Goal: Task Accomplishment & Management: Complete application form

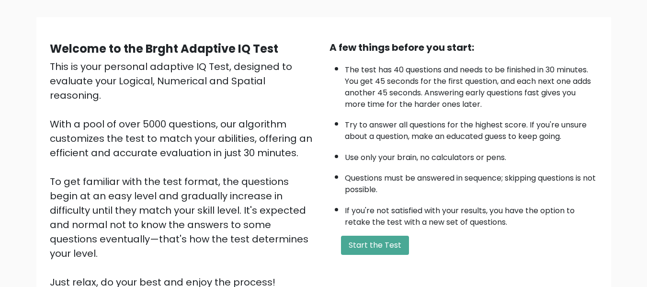
scroll to position [152, 0]
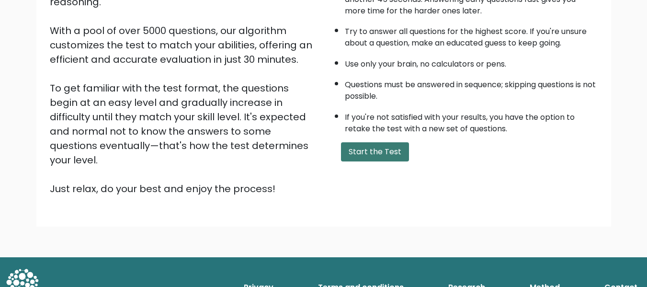
click at [372, 151] on button "Start the Test" at bounding box center [375, 151] width 68 height 19
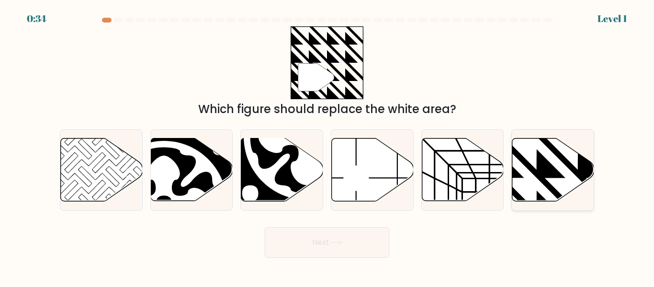
click at [544, 151] on icon at bounding box center [554, 169] width 82 height 63
click at [328, 146] on input "f." at bounding box center [327, 145] width 0 height 2
radio input "true"
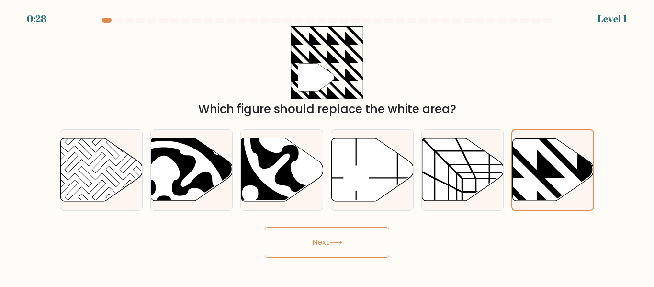
click at [338, 244] on icon at bounding box center [336, 242] width 13 height 5
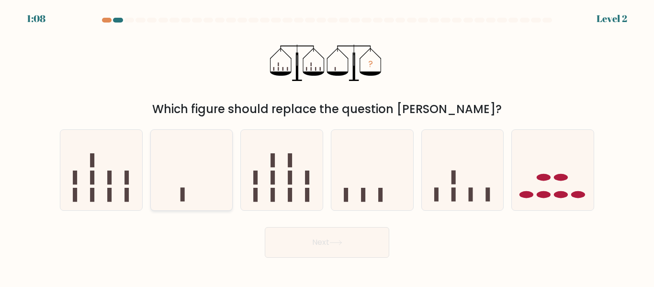
click at [195, 195] on icon at bounding box center [192, 170] width 82 height 68
click at [327, 146] on input "b." at bounding box center [327, 145] width 0 height 2
radio input "true"
click at [374, 242] on button "Next" at bounding box center [327, 242] width 125 height 31
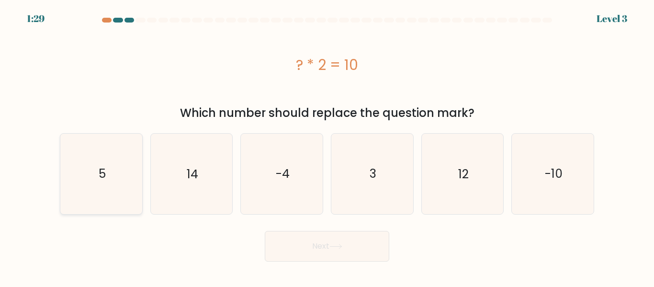
click at [85, 181] on icon "5" at bounding box center [101, 174] width 80 height 80
click at [327, 146] on input "a. 5" at bounding box center [327, 145] width 0 height 2
radio input "true"
click at [331, 240] on button "Next" at bounding box center [327, 246] width 125 height 31
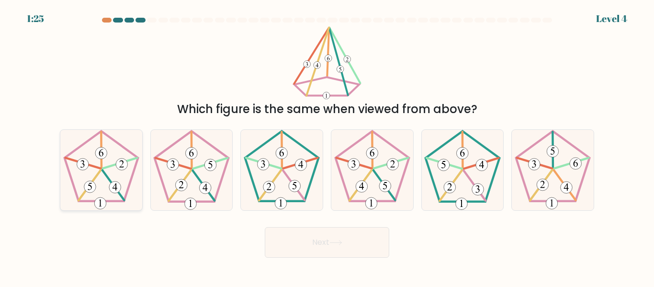
click at [107, 185] on icon at bounding box center [101, 170] width 80 height 80
click at [327, 146] on input "a." at bounding box center [327, 145] width 0 height 2
radio input "true"
click at [383, 237] on button "Next" at bounding box center [327, 242] width 125 height 31
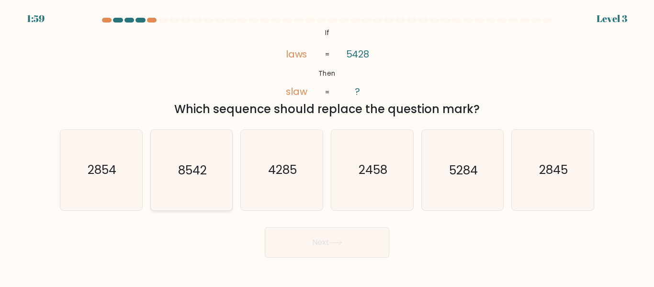
click at [196, 158] on icon "8542" at bounding box center [191, 170] width 80 height 80
click at [327, 146] on input "b. 8542" at bounding box center [327, 145] width 0 height 2
radio input "true"
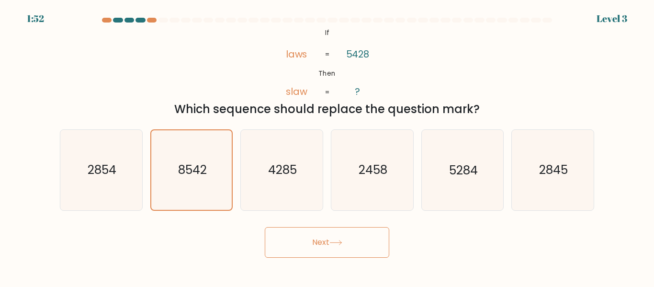
click at [296, 237] on button "Next" at bounding box center [327, 242] width 125 height 31
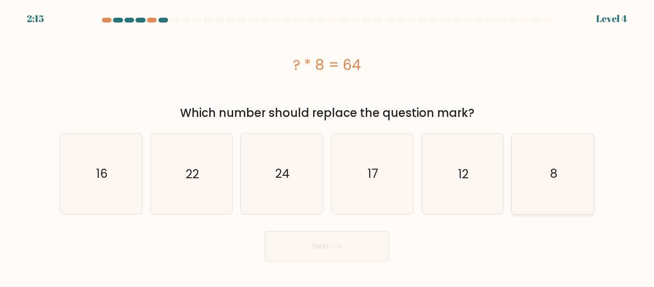
click at [566, 165] on icon "8" at bounding box center [553, 174] width 80 height 80
click at [328, 146] on input "f. 8" at bounding box center [327, 145] width 0 height 2
radio input "true"
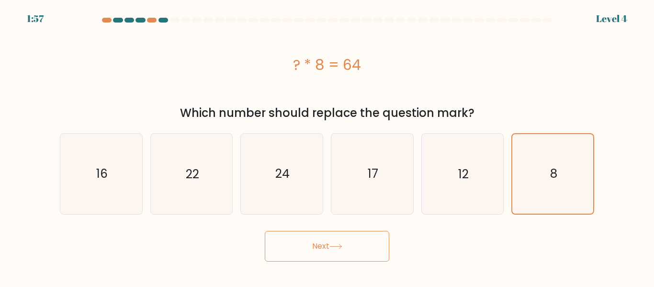
click at [345, 250] on button "Next" at bounding box center [327, 246] width 125 height 31
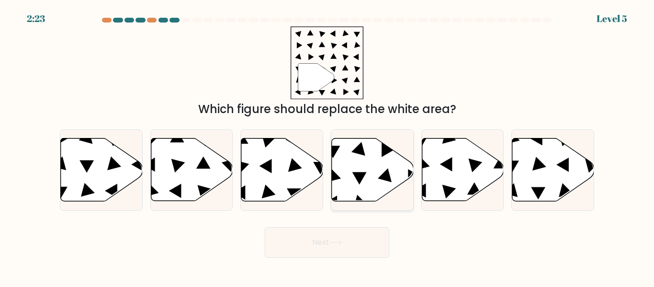
click at [356, 174] on icon at bounding box center [360, 178] width 14 height 12
click at [328, 146] on input "d." at bounding box center [327, 145] width 0 height 2
radio input "true"
click at [321, 249] on button "Next" at bounding box center [327, 242] width 125 height 31
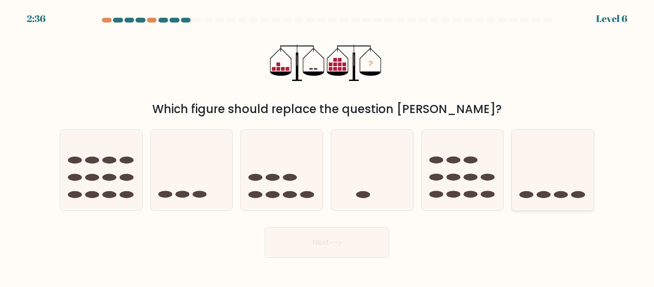
click at [543, 192] on ellipse at bounding box center [544, 194] width 14 height 7
click at [328, 146] on input "f." at bounding box center [327, 145] width 0 height 2
radio input "true"
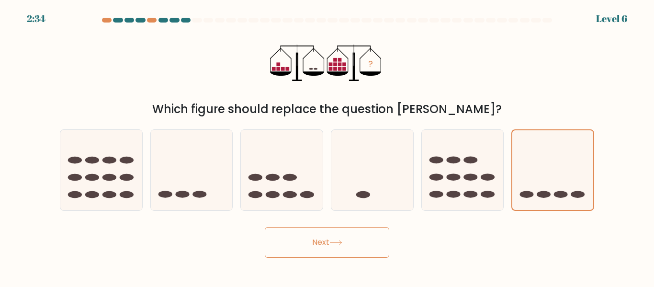
click at [313, 252] on button "Next" at bounding box center [327, 242] width 125 height 31
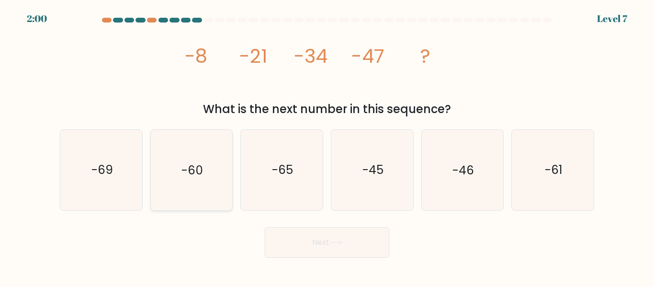
click at [215, 182] on icon "-60" at bounding box center [191, 170] width 80 height 80
click at [327, 146] on input "b. -60" at bounding box center [327, 145] width 0 height 2
radio input "true"
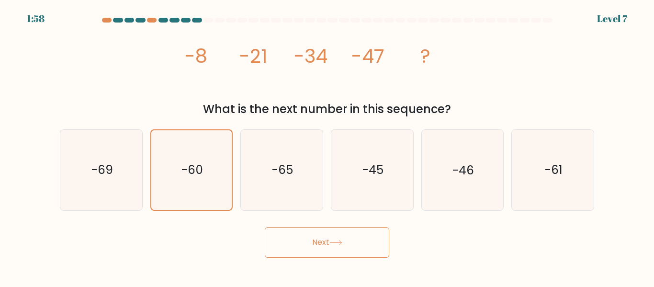
click at [318, 247] on button "Next" at bounding box center [327, 242] width 125 height 31
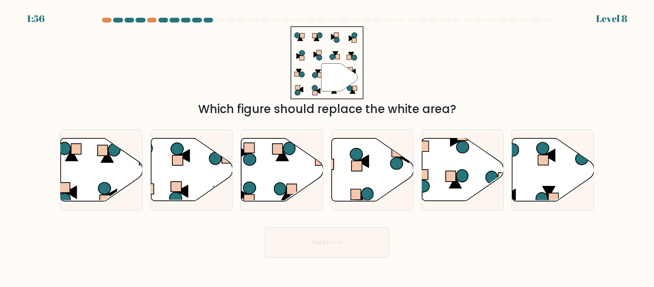
click at [318, 247] on button "Next" at bounding box center [327, 242] width 125 height 31
click at [380, 218] on form at bounding box center [327, 138] width 654 height 240
click at [369, 182] on icon at bounding box center [373, 169] width 82 height 63
click at [328, 146] on input "d." at bounding box center [327, 145] width 0 height 2
radio input "true"
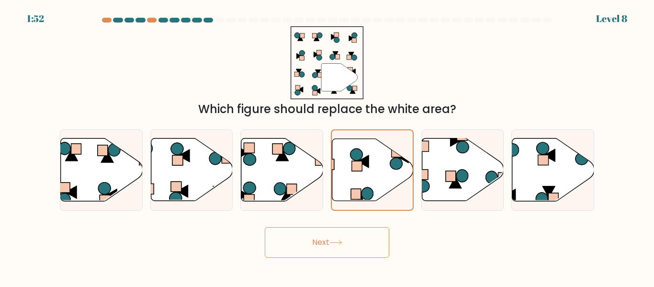
click at [358, 231] on button "Next" at bounding box center [327, 242] width 125 height 31
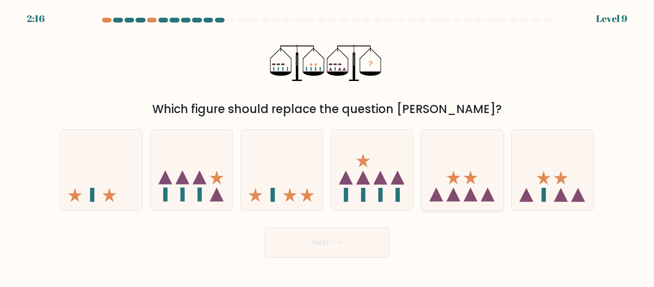
click at [475, 190] on icon at bounding box center [463, 170] width 82 height 68
click at [328, 146] on input "e." at bounding box center [327, 145] width 0 height 2
radio input "true"
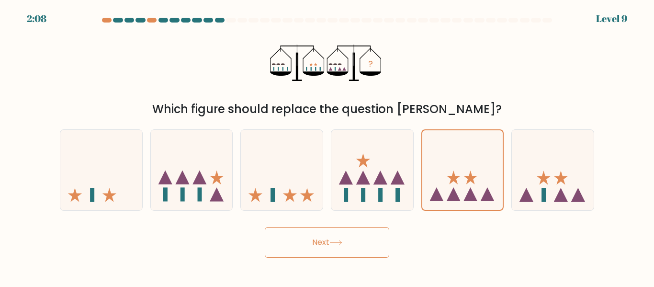
click at [316, 239] on button "Next" at bounding box center [327, 242] width 125 height 31
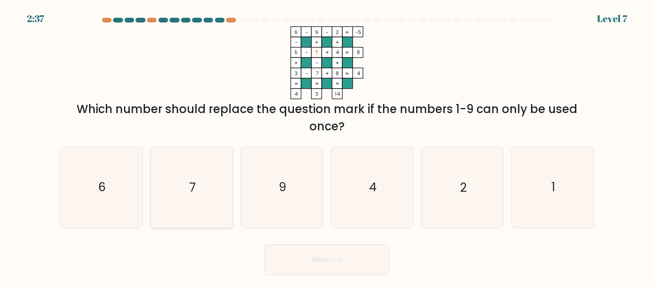
click at [165, 190] on icon "7" at bounding box center [191, 187] width 80 height 80
click at [327, 146] on input "b. 7" at bounding box center [327, 145] width 0 height 2
radio input "true"
click at [303, 255] on button "Next" at bounding box center [327, 259] width 125 height 31
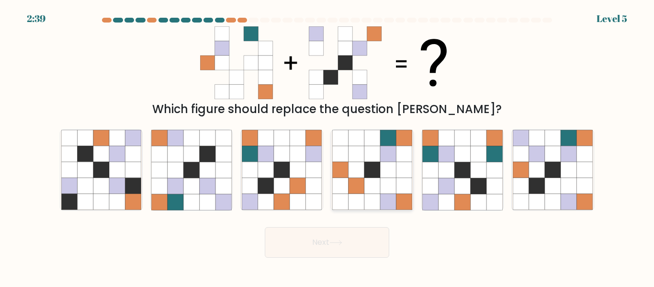
click at [382, 176] on icon at bounding box center [388, 170] width 16 height 16
click at [328, 146] on input "d." at bounding box center [327, 145] width 0 height 2
radio input "true"
click at [566, 172] on icon at bounding box center [569, 170] width 16 height 16
click at [328, 146] on input "f." at bounding box center [327, 145] width 0 height 2
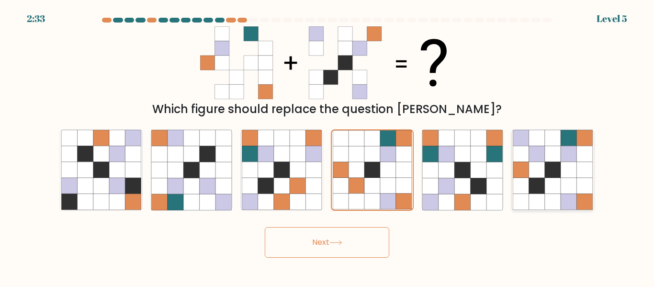
radio input "true"
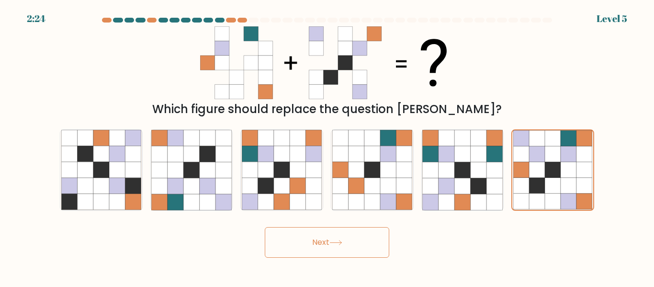
click at [354, 234] on button "Next" at bounding box center [327, 242] width 125 height 31
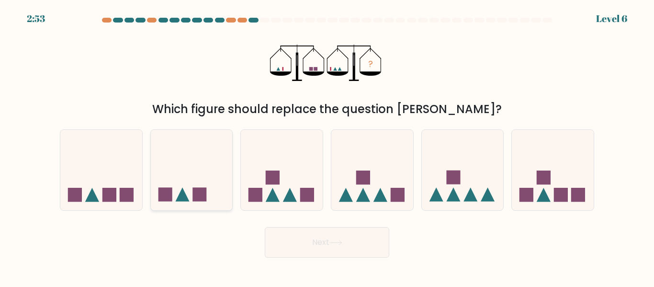
click at [201, 159] on icon at bounding box center [192, 170] width 82 height 68
click at [327, 146] on input "b." at bounding box center [327, 145] width 0 height 2
radio input "true"
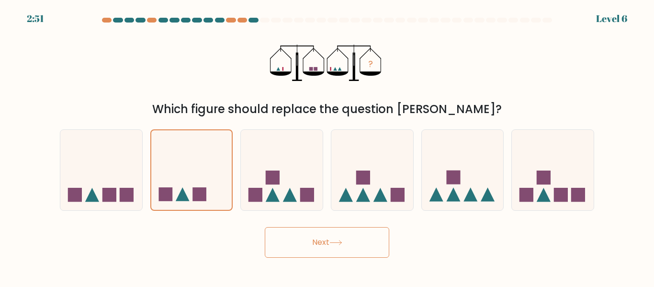
click at [312, 241] on button "Next" at bounding box center [327, 242] width 125 height 31
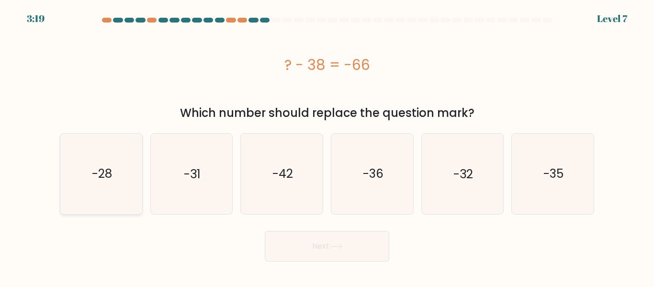
click at [92, 195] on icon "-28" at bounding box center [101, 174] width 80 height 80
click at [327, 146] on input "a. -28" at bounding box center [327, 145] width 0 height 2
radio input "true"
click at [317, 253] on button "Next" at bounding box center [327, 246] width 125 height 31
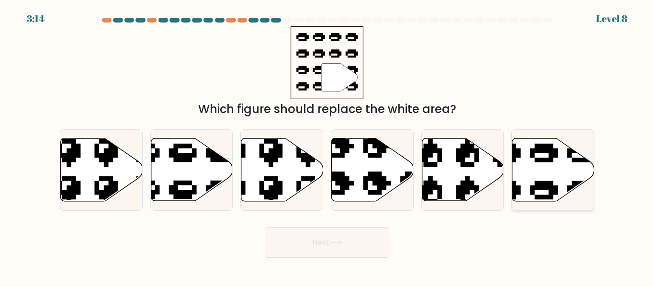
click at [559, 182] on icon at bounding box center [554, 169] width 82 height 63
click at [328, 146] on input "f." at bounding box center [327, 145] width 0 height 2
radio input "true"
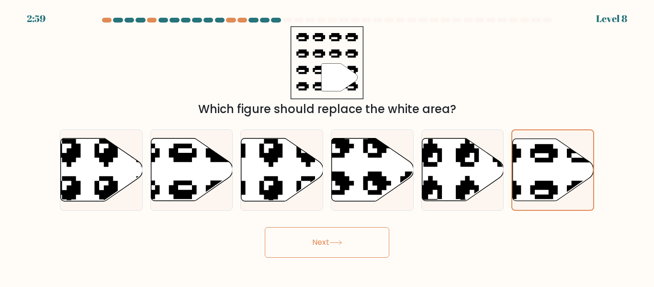
click at [325, 232] on button "Next" at bounding box center [327, 242] width 125 height 31
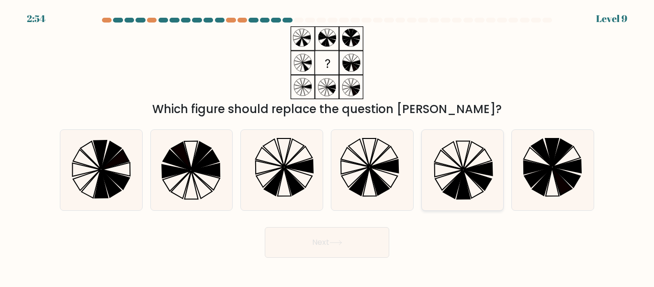
click at [451, 159] on icon at bounding box center [449, 159] width 28 height 19
click at [328, 146] on input "e." at bounding box center [327, 145] width 0 height 2
radio input "true"
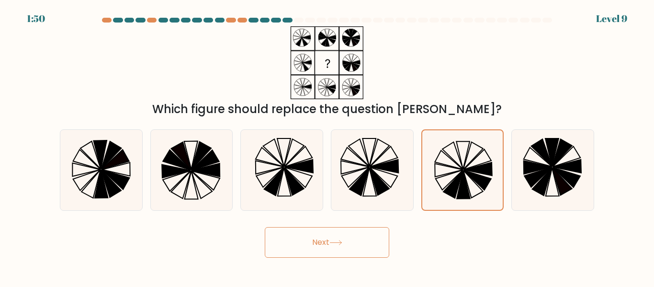
click at [331, 249] on button "Next" at bounding box center [327, 242] width 125 height 31
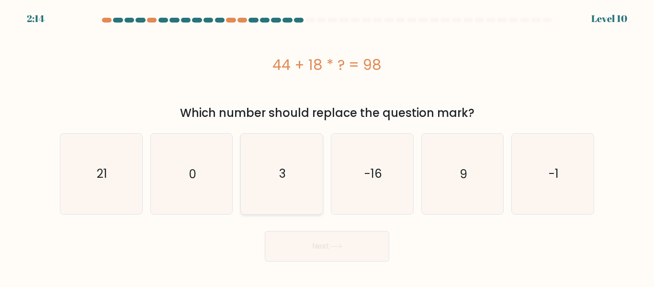
click at [290, 160] on icon "3" at bounding box center [282, 174] width 80 height 80
click at [327, 146] on input "c. 3" at bounding box center [327, 145] width 0 height 2
radio input "true"
click at [300, 260] on button "Next" at bounding box center [327, 246] width 125 height 31
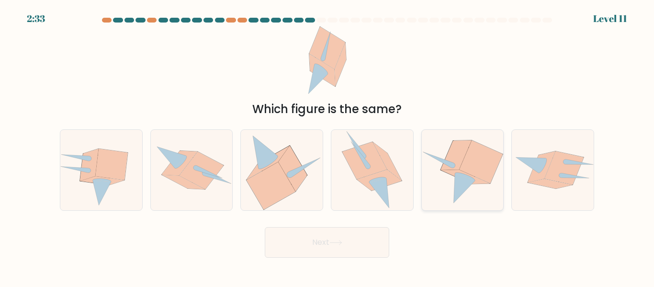
click at [486, 166] on icon at bounding box center [481, 161] width 44 height 43
click at [328, 146] on input "e." at bounding box center [327, 145] width 0 height 2
radio input "true"
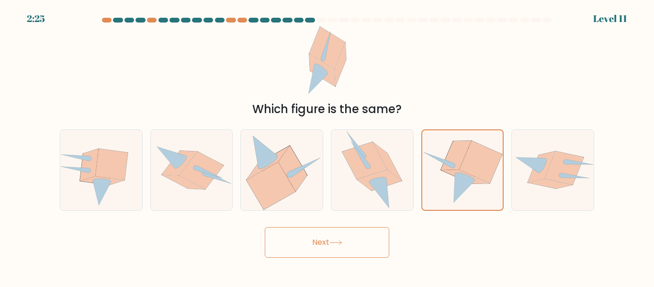
click at [361, 239] on button "Next" at bounding box center [327, 242] width 125 height 31
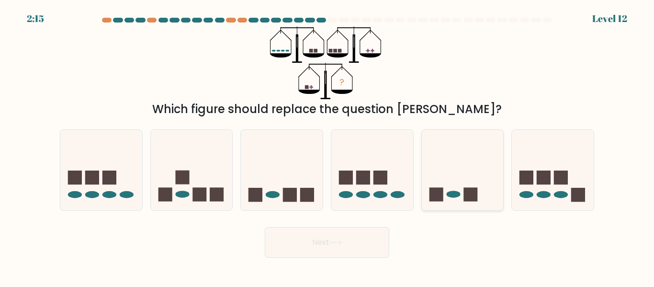
click at [451, 172] on icon at bounding box center [463, 170] width 82 height 68
click at [328, 146] on input "e." at bounding box center [327, 145] width 0 height 2
radio input "true"
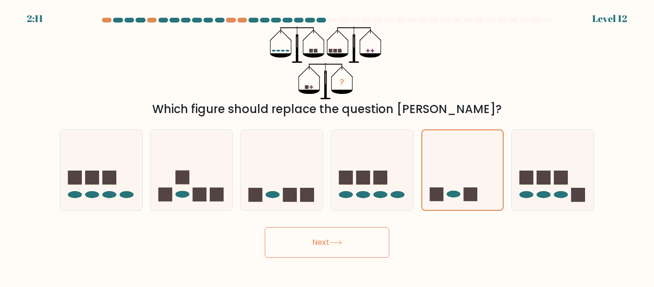
click at [334, 239] on button "Next" at bounding box center [327, 242] width 125 height 31
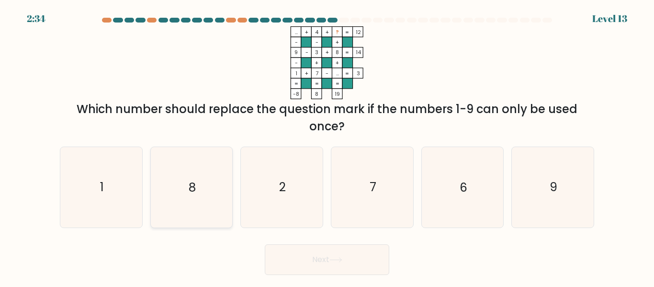
click at [192, 152] on icon "8" at bounding box center [191, 187] width 80 height 80
click at [327, 146] on input "b. 8" at bounding box center [327, 145] width 0 height 2
radio input "true"
click at [314, 266] on button "Next" at bounding box center [327, 259] width 125 height 31
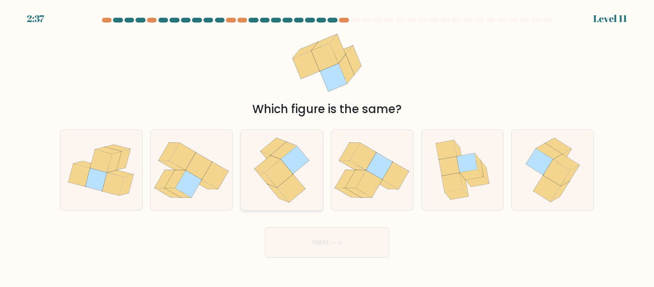
click at [262, 186] on icon at bounding box center [282, 170] width 65 height 80
click at [327, 146] on input "c." at bounding box center [327, 145] width 0 height 2
radio input "true"
click at [296, 252] on button "Next" at bounding box center [327, 242] width 125 height 31
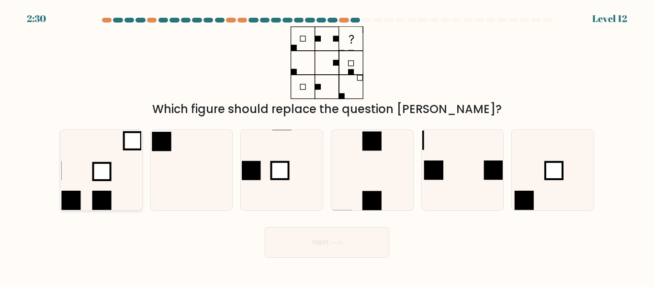
click at [96, 170] on rect at bounding box center [101, 171] width 17 height 17
click at [327, 146] on input "a." at bounding box center [327, 145] width 0 height 2
radio input "true"
click at [298, 237] on button "Next" at bounding box center [327, 242] width 125 height 31
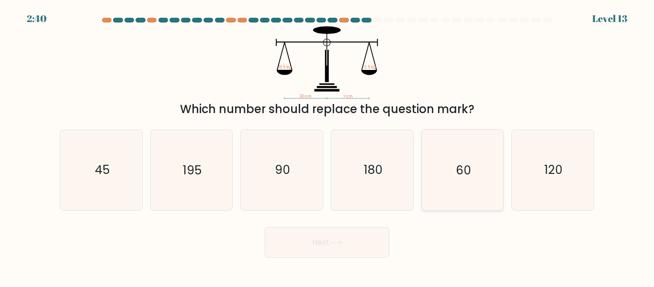
click at [478, 175] on icon "60" at bounding box center [463, 170] width 80 height 80
click at [328, 146] on input "e. 60" at bounding box center [327, 145] width 0 height 2
radio input "true"
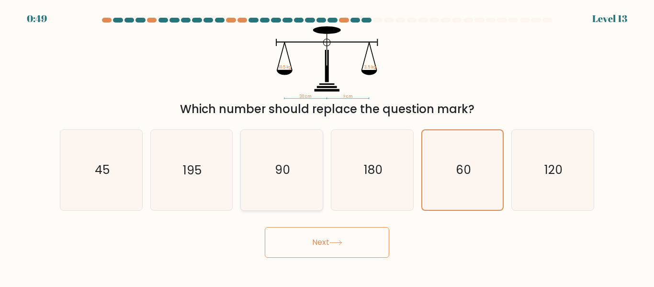
click at [301, 180] on icon "90" at bounding box center [282, 170] width 80 height 80
click at [327, 146] on input "c. 90" at bounding box center [327, 145] width 0 height 2
radio input "true"
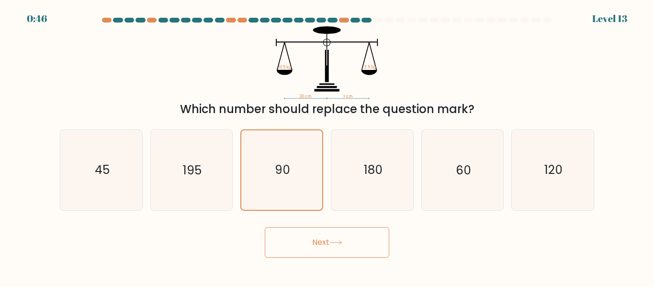
click at [314, 242] on button "Next" at bounding box center [327, 242] width 125 height 31
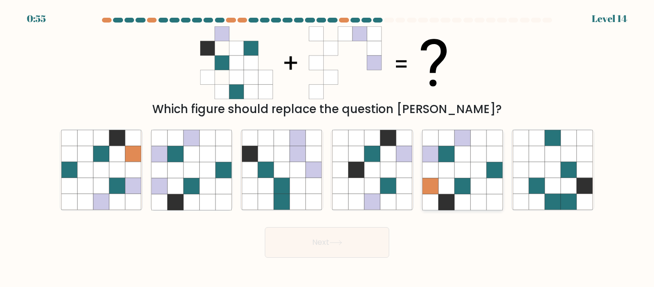
click at [479, 184] on icon at bounding box center [479, 186] width 16 height 16
click at [328, 146] on input "e." at bounding box center [327, 145] width 0 height 2
radio input "true"
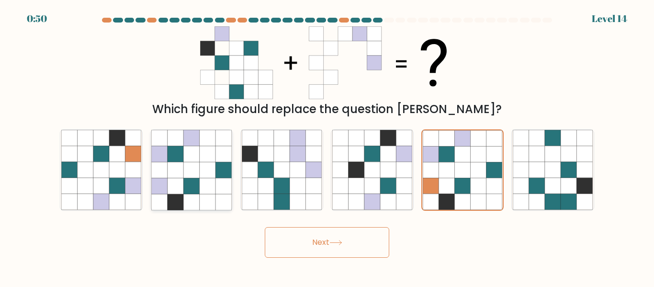
click at [164, 171] on icon at bounding box center [160, 170] width 16 height 16
click at [327, 146] on input "b." at bounding box center [327, 145] width 0 height 2
radio input "true"
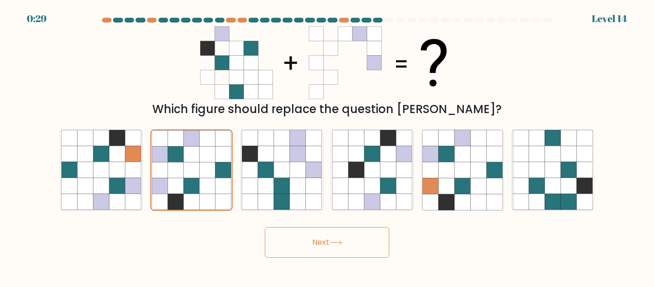
click at [304, 243] on button "Next" at bounding box center [327, 242] width 125 height 31
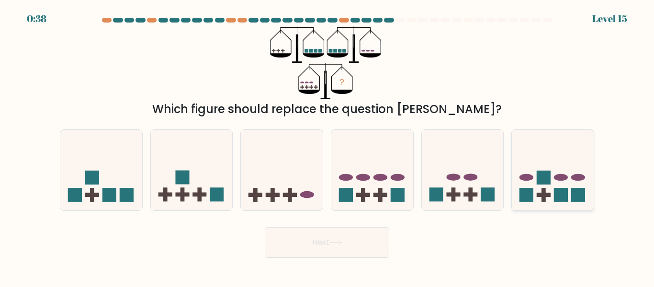
click at [530, 173] on icon at bounding box center [553, 170] width 82 height 68
click at [328, 146] on input "f." at bounding box center [327, 145] width 0 height 2
radio input "true"
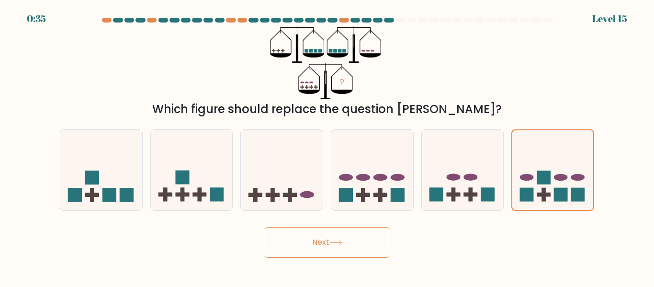
click at [332, 229] on button "Next" at bounding box center [327, 242] width 125 height 31
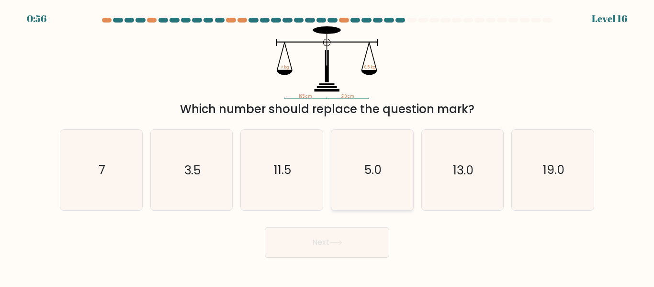
click at [374, 196] on icon "5.0" at bounding box center [372, 170] width 80 height 80
click at [328, 146] on input "d. 5.0" at bounding box center [327, 145] width 0 height 2
radio input "true"
click at [337, 241] on icon at bounding box center [336, 242] width 13 height 5
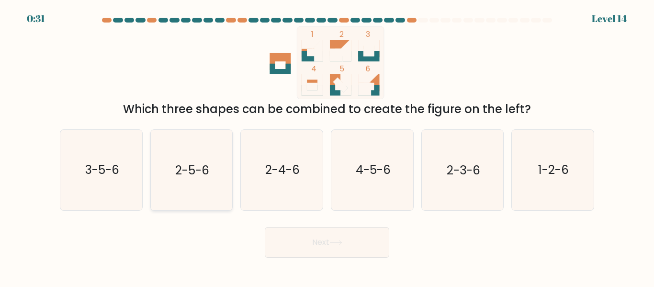
click at [203, 149] on icon "2-5-6" at bounding box center [191, 170] width 80 height 80
click at [327, 146] on input "b. 2-5-6" at bounding box center [327, 145] width 0 height 2
radio input "true"
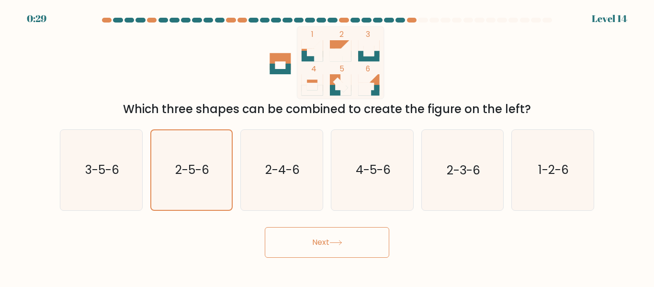
click at [298, 242] on button "Next" at bounding box center [327, 242] width 125 height 31
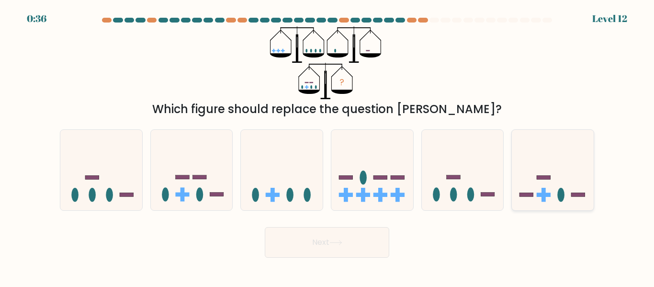
click at [552, 179] on icon at bounding box center [553, 170] width 82 height 68
click at [328, 146] on input "f." at bounding box center [327, 145] width 0 height 2
radio input "true"
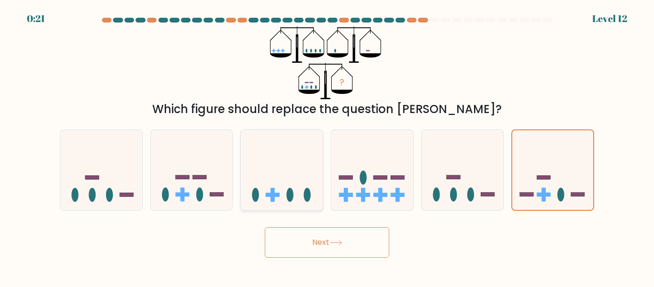
click at [296, 172] on icon at bounding box center [282, 170] width 82 height 68
click at [327, 146] on input "c." at bounding box center [327, 145] width 0 height 2
radio input "true"
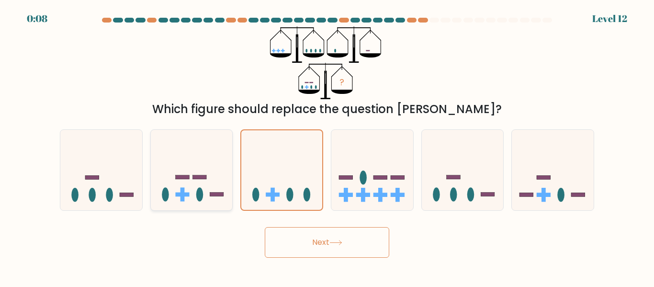
click at [194, 161] on icon at bounding box center [192, 170] width 82 height 68
click at [327, 146] on input "b." at bounding box center [327, 145] width 0 height 2
radio input "true"
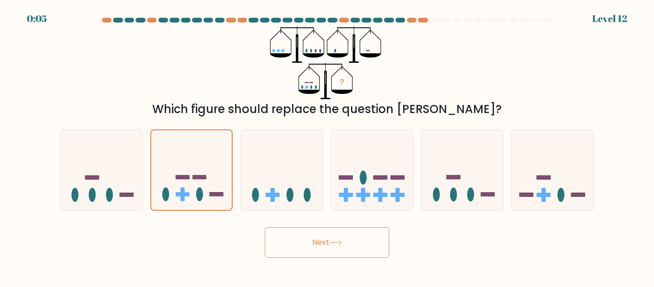
click at [299, 240] on button "Next" at bounding box center [327, 242] width 125 height 31
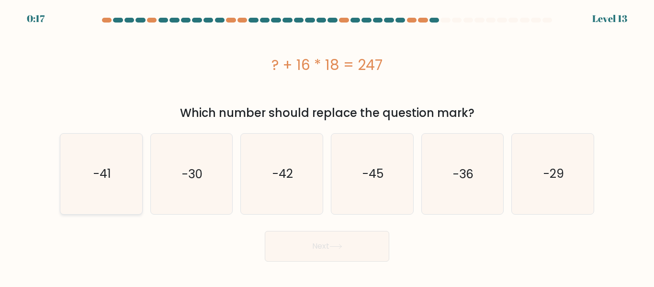
click at [105, 178] on text "-41" at bounding box center [102, 173] width 18 height 17
click at [327, 146] on input "a. -41" at bounding box center [327, 145] width 0 height 2
radio input "true"
click at [314, 243] on button "Next" at bounding box center [327, 246] width 125 height 31
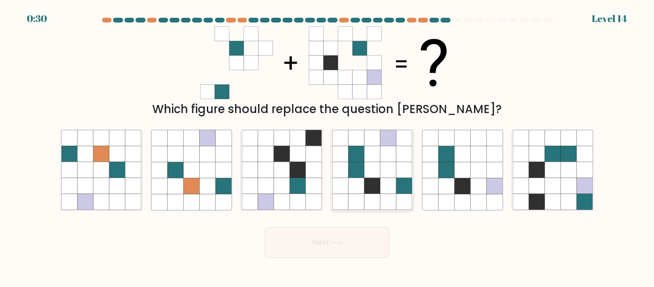
click at [383, 172] on icon at bounding box center [388, 170] width 16 height 16
click at [328, 146] on input "d." at bounding box center [327, 145] width 0 height 2
radio input "true"
click at [348, 253] on button "Next" at bounding box center [327, 242] width 125 height 31
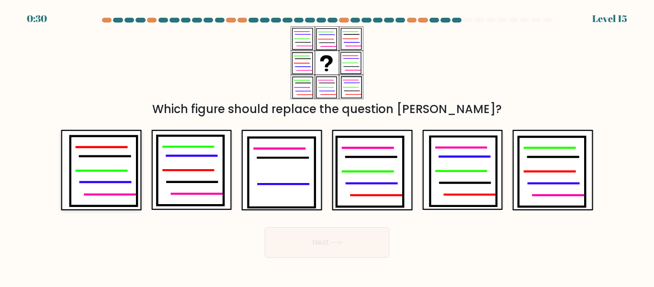
click at [117, 184] on icon at bounding box center [103, 170] width 67 height 69
click at [327, 146] on input "a." at bounding box center [327, 145] width 0 height 2
radio input "true"
click at [353, 243] on button "Next" at bounding box center [327, 242] width 125 height 31
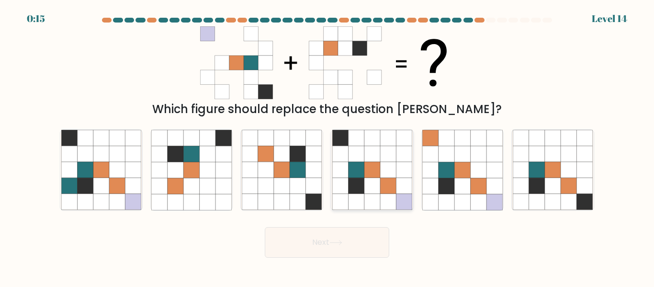
click at [361, 173] on icon at bounding box center [356, 170] width 16 height 16
click at [328, 146] on input "d." at bounding box center [327, 145] width 0 height 2
radio input "true"
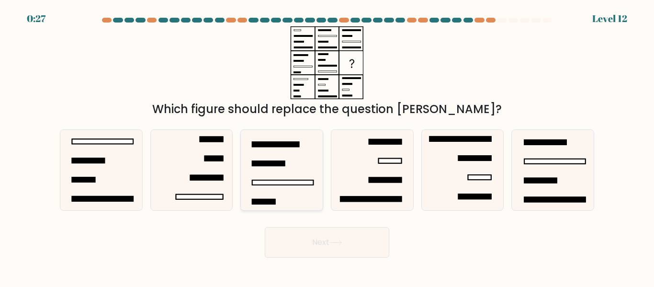
click at [294, 193] on icon at bounding box center [282, 170] width 80 height 80
click at [327, 146] on input "c." at bounding box center [327, 145] width 0 height 2
radio input "true"
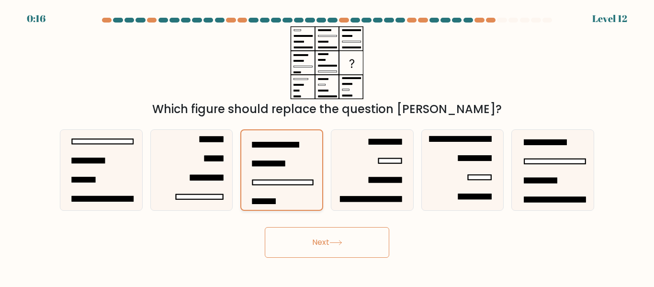
click at [270, 186] on icon at bounding box center [281, 169] width 79 height 79
click at [327, 146] on input "c." at bounding box center [327, 145] width 0 height 2
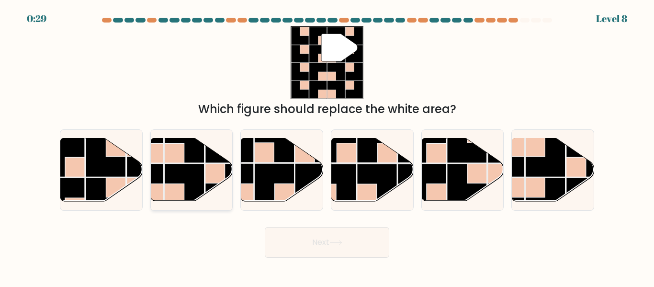
click at [183, 187] on rect at bounding box center [175, 194] width 20 height 20
click at [327, 146] on input "b." at bounding box center [327, 145] width 0 height 2
radio input "true"
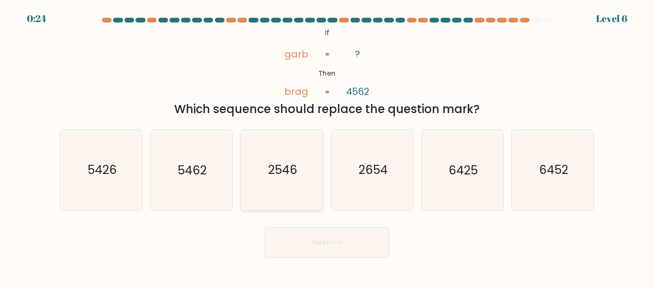
click at [287, 172] on text "2546" at bounding box center [282, 170] width 29 height 17
click at [327, 146] on input "c. 2546" at bounding box center [327, 145] width 0 height 2
radio input "true"
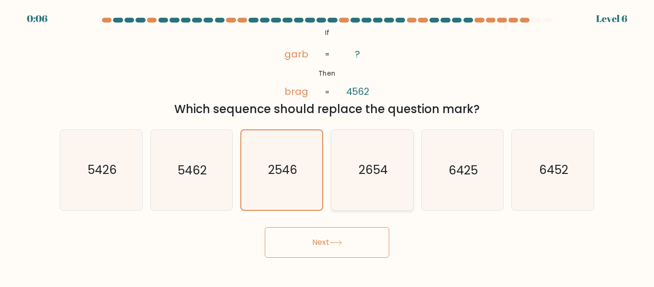
click at [361, 170] on text "2654" at bounding box center [372, 170] width 29 height 17
click at [328, 146] on input "d. 2654" at bounding box center [327, 145] width 0 height 2
radio input "true"
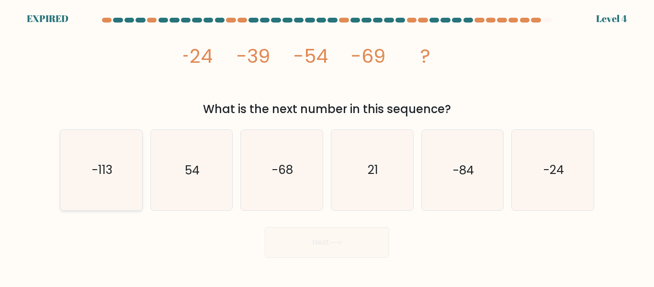
click at [92, 187] on icon "-113" at bounding box center [101, 170] width 80 height 80
click at [327, 146] on input "a. -113" at bounding box center [327, 145] width 0 height 2
radio input "true"
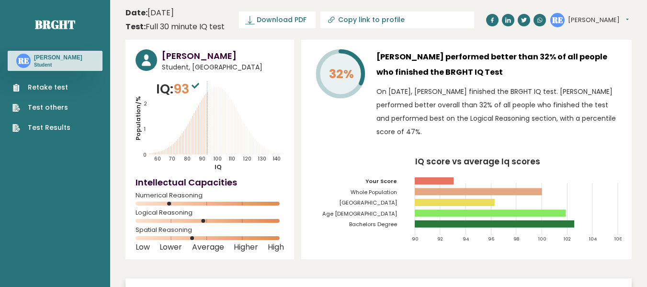
click at [57, 126] on link "Test Results" at bounding box center [41, 128] width 58 height 10
click at [66, 88] on link "Retake test" at bounding box center [41, 87] width 58 height 10
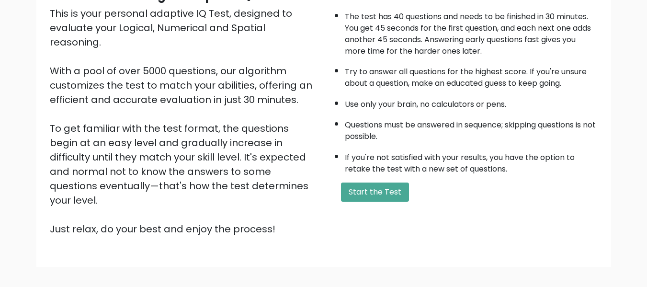
scroll to position [152, 0]
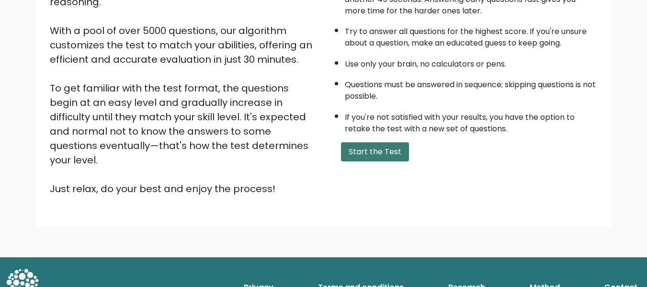
click at [381, 152] on button "Start the Test" at bounding box center [375, 151] width 68 height 19
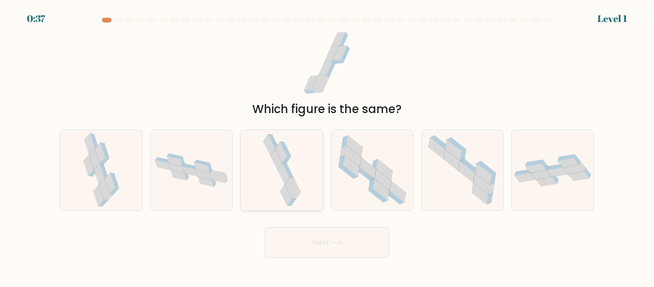
click at [286, 172] on icon at bounding box center [283, 173] width 12 height 21
click at [327, 146] on input "c." at bounding box center [327, 145] width 0 height 2
radio input "true"
click at [308, 236] on button "Next" at bounding box center [327, 242] width 125 height 31
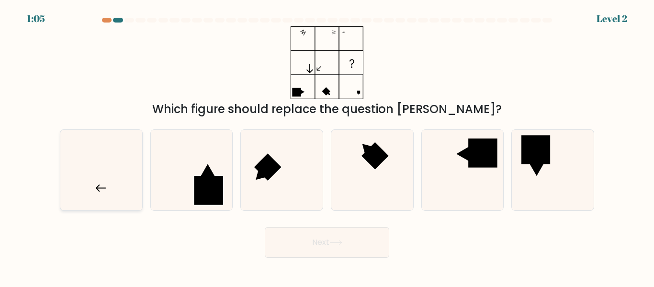
click at [93, 195] on icon at bounding box center [101, 170] width 80 height 80
click at [327, 146] on input "a." at bounding box center [327, 145] width 0 height 2
radio input "true"
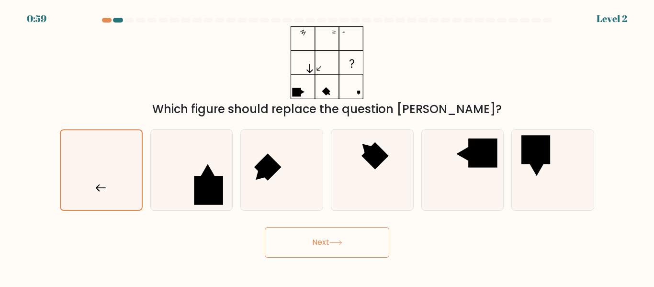
click at [341, 246] on button "Next" at bounding box center [327, 242] width 125 height 31
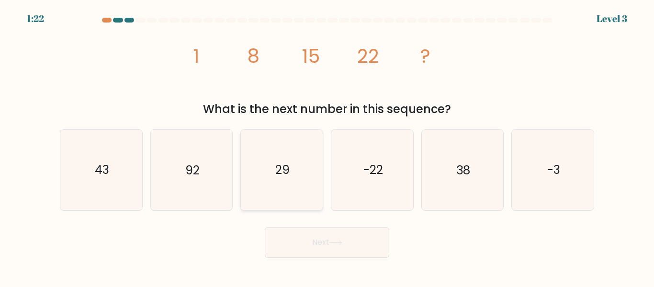
click at [280, 165] on text "29" at bounding box center [282, 170] width 14 height 17
click at [327, 146] on input "c. 29" at bounding box center [327, 145] width 0 height 2
radio input "true"
click at [305, 248] on button "Next" at bounding box center [327, 242] width 125 height 31
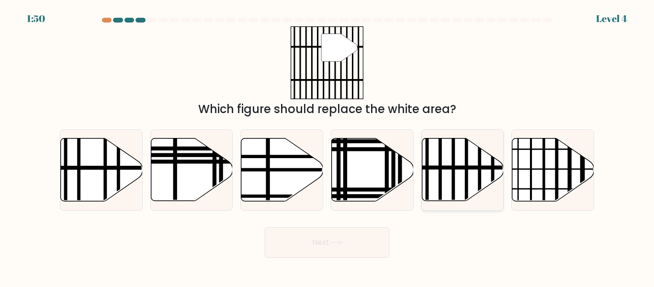
click at [446, 177] on icon at bounding box center [463, 169] width 82 height 63
click at [328, 146] on input "e." at bounding box center [327, 145] width 0 height 2
radio input "true"
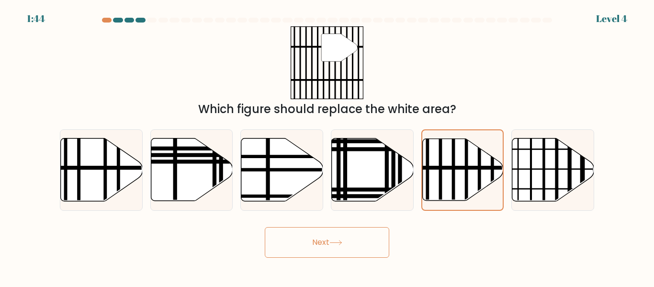
click at [322, 250] on button "Next" at bounding box center [327, 242] width 125 height 31
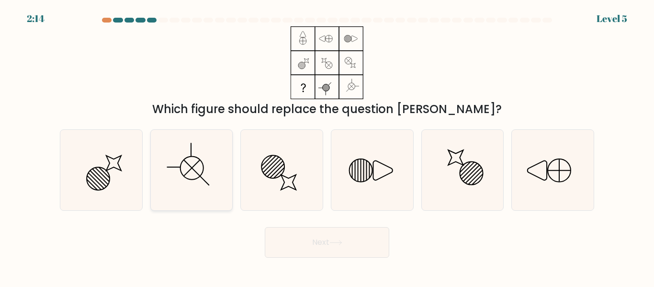
click at [200, 162] on icon at bounding box center [191, 170] width 80 height 80
click at [327, 146] on input "b." at bounding box center [327, 145] width 0 height 2
radio input "true"
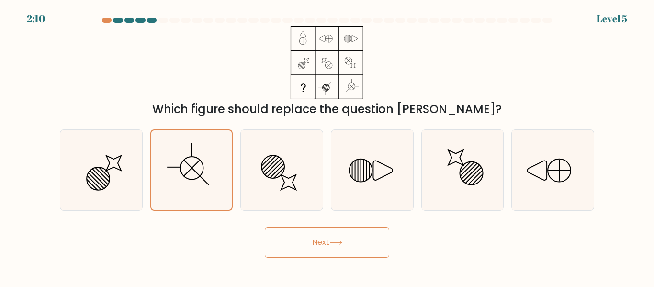
click at [297, 240] on button "Next" at bounding box center [327, 242] width 125 height 31
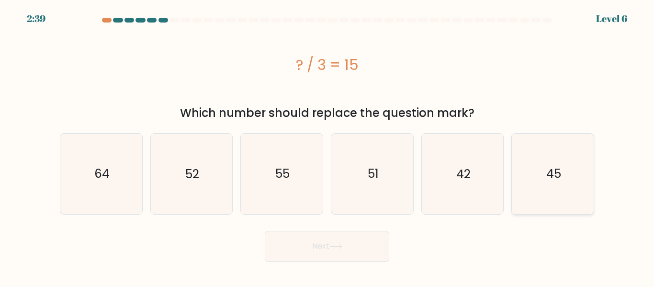
click at [551, 169] on text "45" at bounding box center [554, 173] width 15 height 17
click at [328, 146] on input "f. 45" at bounding box center [327, 145] width 0 height 2
radio input "true"
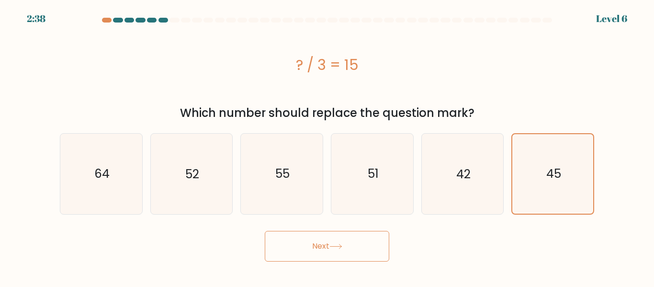
click at [348, 246] on button "Next" at bounding box center [327, 246] width 125 height 31
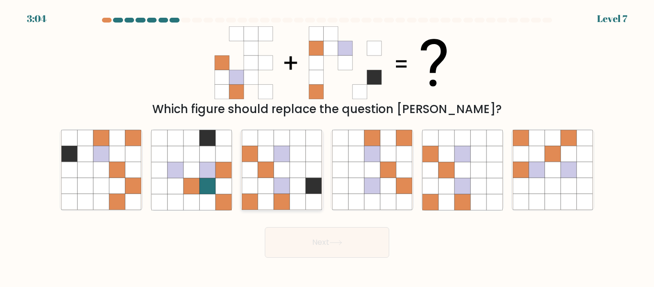
click at [285, 191] on icon at bounding box center [282, 186] width 16 height 16
click at [327, 146] on input "c." at bounding box center [327, 145] width 0 height 2
radio input "true"
click at [355, 237] on button "Next" at bounding box center [327, 242] width 125 height 31
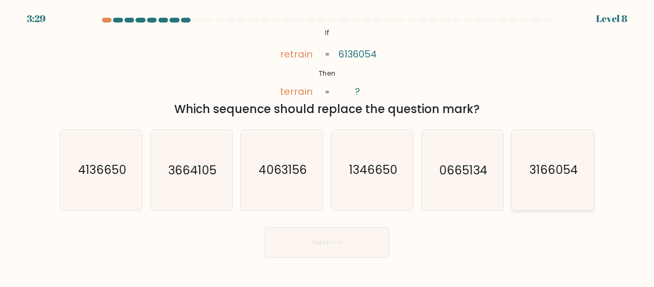
click at [571, 160] on icon "3166054" at bounding box center [553, 170] width 80 height 80
click at [328, 146] on input "f. 3166054" at bounding box center [327, 145] width 0 height 2
radio input "true"
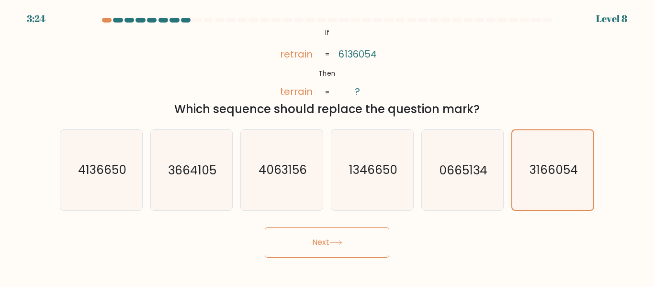
click at [338, 253] on button "Next" at bounding box center [327, 242] width 125 height 31
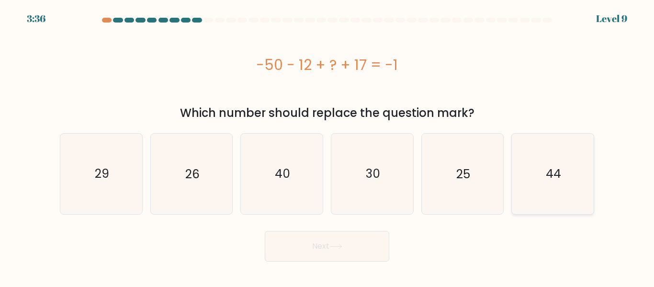
click at [564, 162] on icon "44" at bounding box center [553, 174] width 80 height 80
click at [328, 146] on input "f. 44" at bounding box center [327, 145] width 0 height 2
radio input "true"
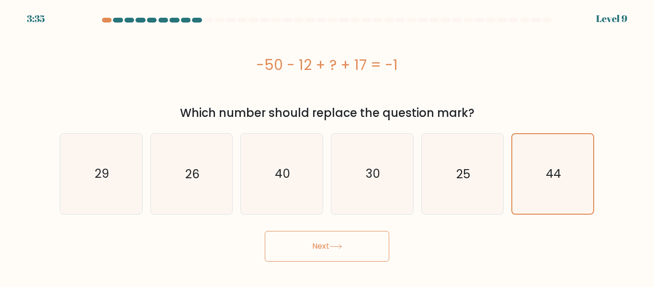
click at [360, 252] on button "Next" at bounding box center [327, 246] width 125 height 31
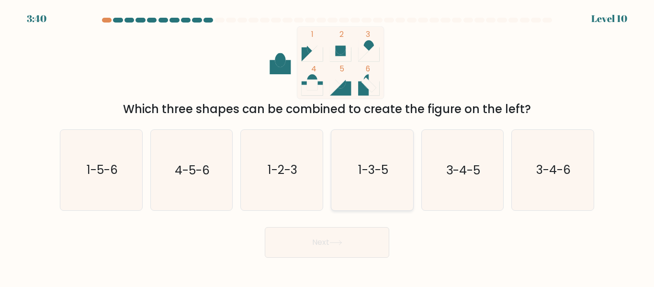
click at [379, 193] on icon "1-3-5" at bounding box center [372, 170] width 80 height 80
click at [328, 146] on input "d. 1-3-5" at bounding box center [327, 145] width 0 height 2
radio input "true"
click at [363, 242] on button "Next" at bounding box center [327, 242] width 125 height 31
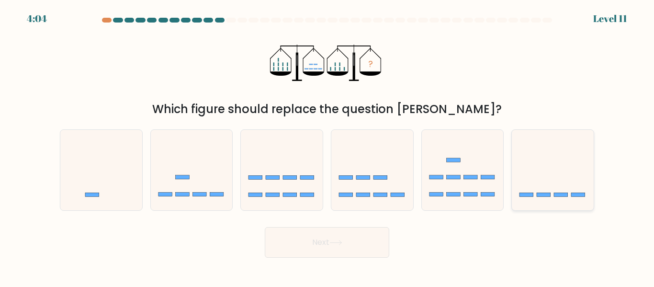
click at [567, 189] on icon at bounding box center [553, 170] width 82 height 68
click at [328, 146] on input "f." at bounding box center [327, 145] width 0 height 2
radio input "true"
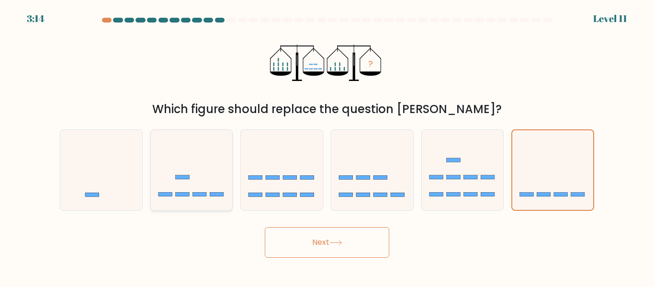
click at [209, 163] on icon at bounding box center [192, 170] width 82 height 68
click at [327, 146] on input "b." at bounding box center [327, 145] width 0 height 2
radio input "true"
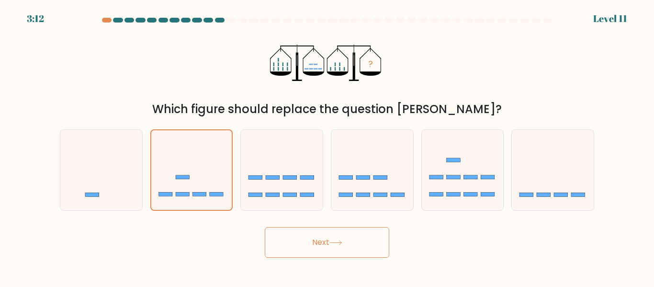
click at [305, 232] on button "Next" at bounding box center [327, 242] width 125 height 31
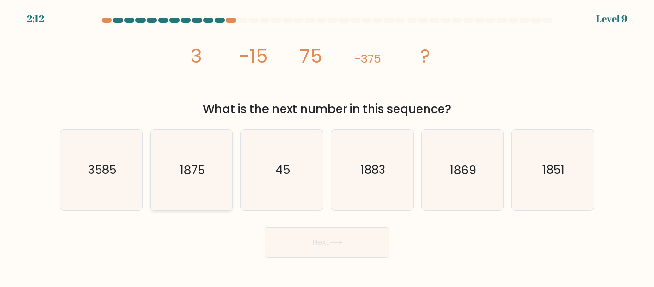
click at [197, 186] on icon "1875" at bounding box center [191, 170] width 80 height 80
click at [327, 146] on input "b. 1875" at bounding box center [327, 145] width 0 height 2
radio input "true"
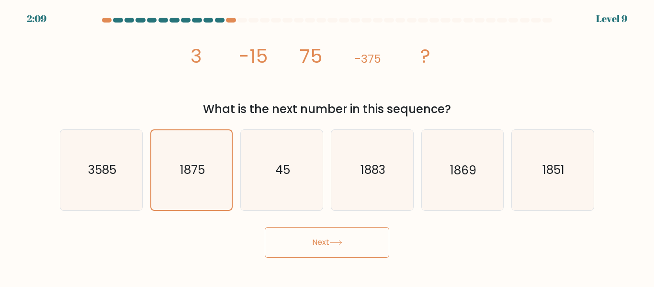
click at [326, 236] on button "Next" at bounding box center [327, 242] width 125 height 31
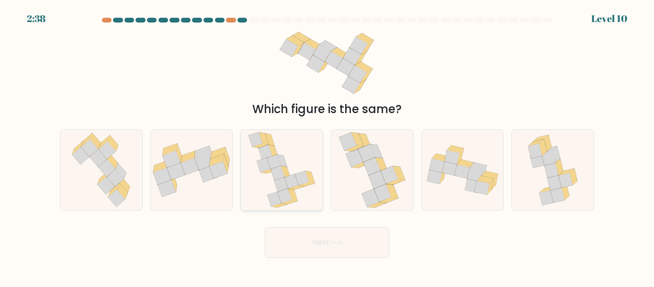
click at [295, 182] on icon at bounding box center [292, 181] width 14 height 14
click at [327, 146] on input "c." at bounding box center [327, 145] width 0 height 2
radio input "true"
click at [295, 251] on button "Next" at bounding box center [327, 242] width 125 height 31
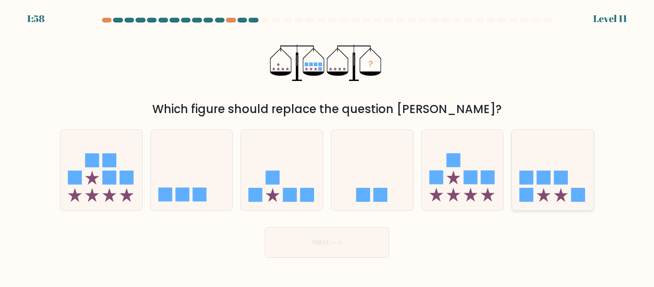
click at [563, 185] on icon at bounding box center [553, 170] width 82 height 68
click at [328, 146] on input "f." at bounding box center [327, 145] width 0 height 2
radio input "true"
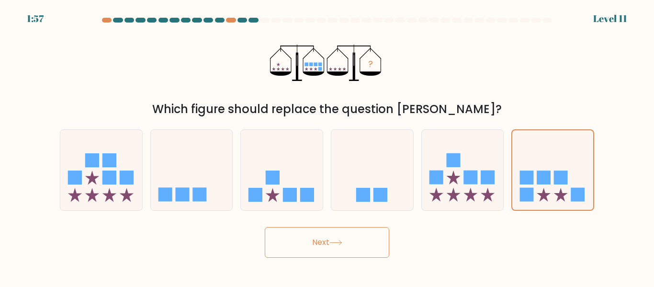
click at [372, 230] on button "Next" at bounding box center [327, 242] width 125 height 31
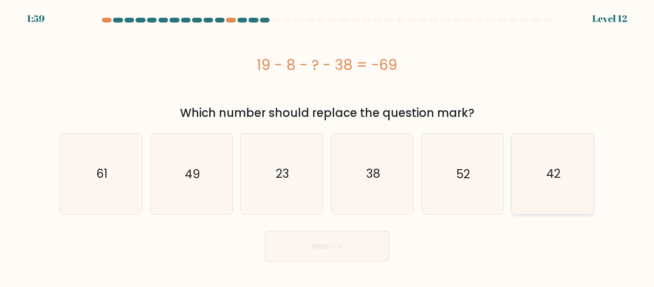
click at [563, 151] on icon "42" at bounding box center [553, 174] width 80 height 80
click at [328, 146] on input "f. 42" at bounding box center [327, 145] width 0 height 2
radio input "true"
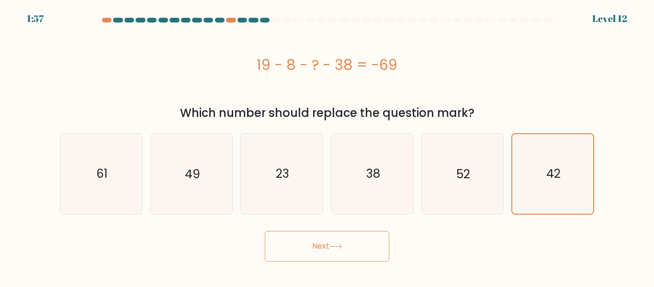
click at [341, 254] on button "Next" at bounding box center [327, 246] width 125 height 31
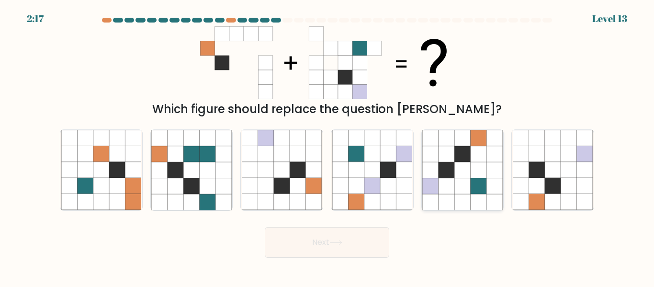
click at [445, 160] on icon at bounding box center [447, 154] width 16 height 16
click at [328, 146] on input "e." at bounding box center [327, 145] width 0 height 2
radio input "true"
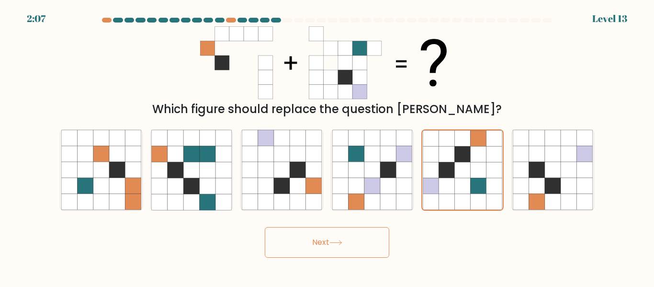
click at [337, 243] on icon at bounding box center [336, 242] width 13 height 5
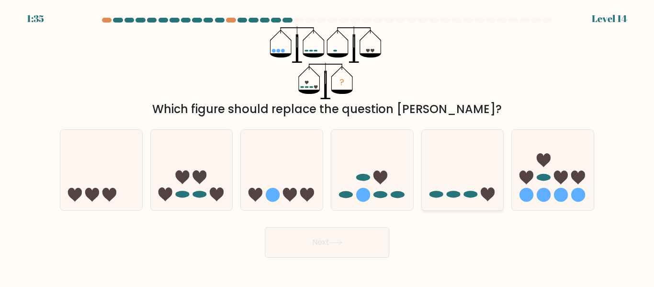
click at [449, 186] on icon at bounding box center [463, 170] width 82 height 68
click at [328, 146] on input "e." at bounding box center [327, 145] width 0 height 2
radio input "true"
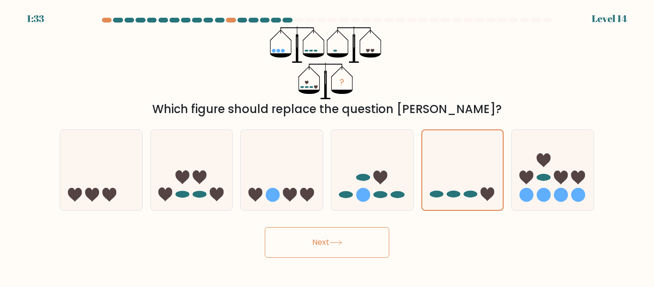
click at [295, 248] on button "Next" at bounding box center [327, 242] width 125 height 31
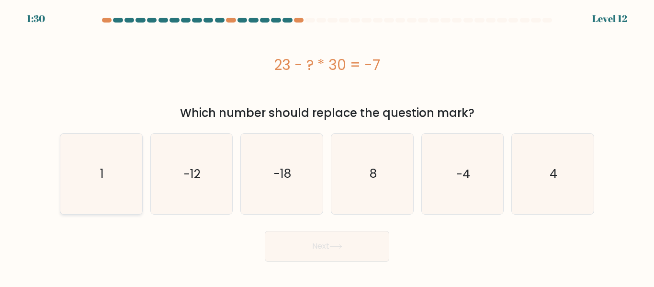
click at [135, 200] on icon "1" at bounding box center [101, 174] width 80 height 80
click at [327, 146] on input "a. 1" at bounding box center [327, 145] width 0 height 2
radio input "true"
click at [314, 240] on button "Next" at bounding box center [327, 246] width 125 height 31
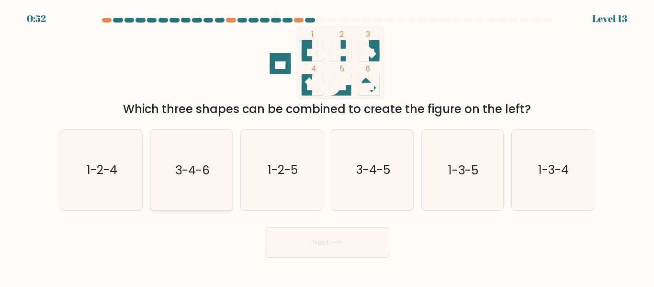
click at [203, 183] on icon "3-4-6" at bounding box center [191, 170] width 80 height 80
click at [327, 146] on input "b. 3-4-6" at bounding box center [327, 145] width 0 height 2
radio input "true"
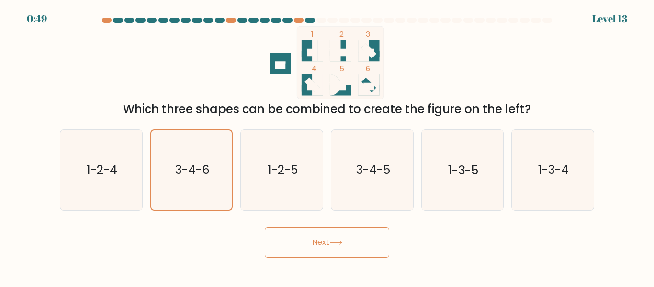
click at [326, 249] on button "Next" at bounding box center [327, 242] width 125 height 31
